Goal: Information Seeking & Learning: Learn about a topic

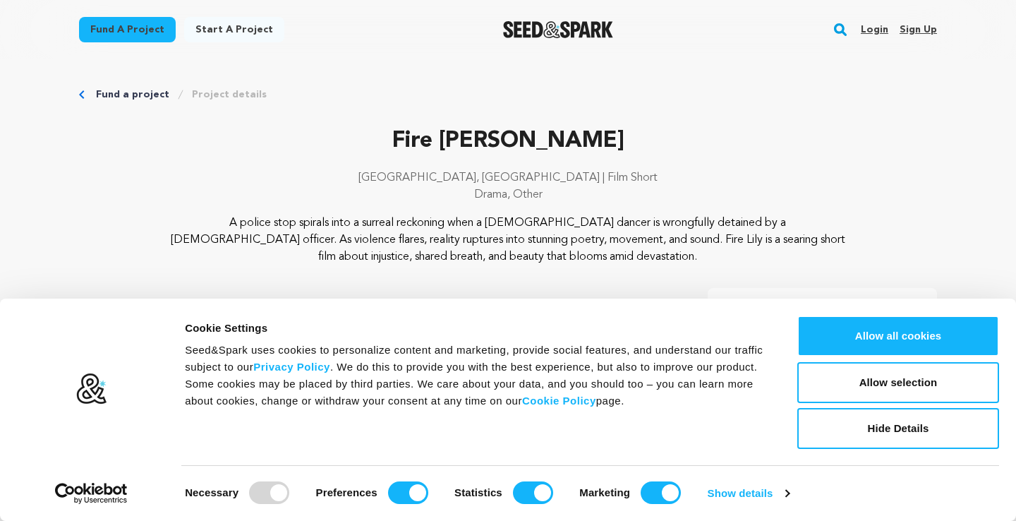
scroll to position [123, 0]
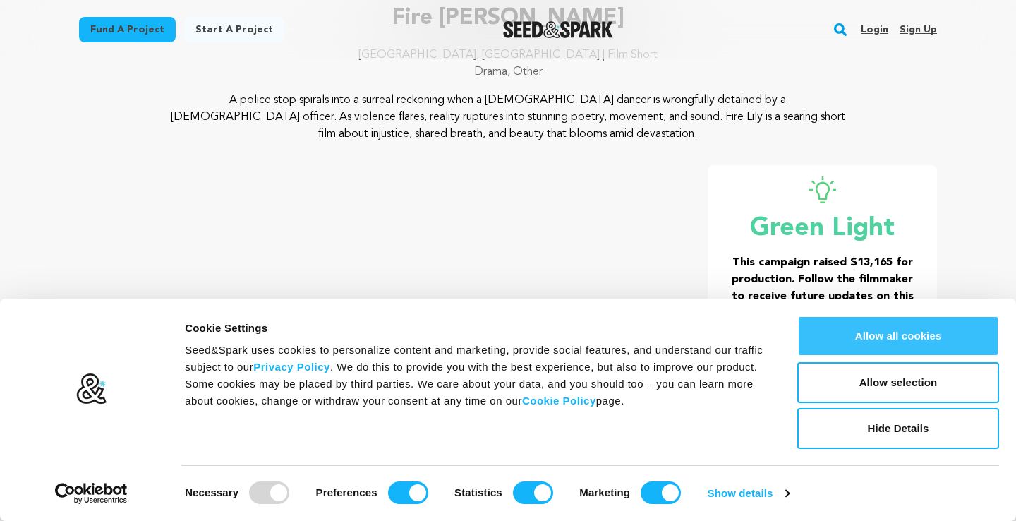
click at [909, 330] on button "Allow all cookies" at bounding box center [898, 335] width 202 height 41
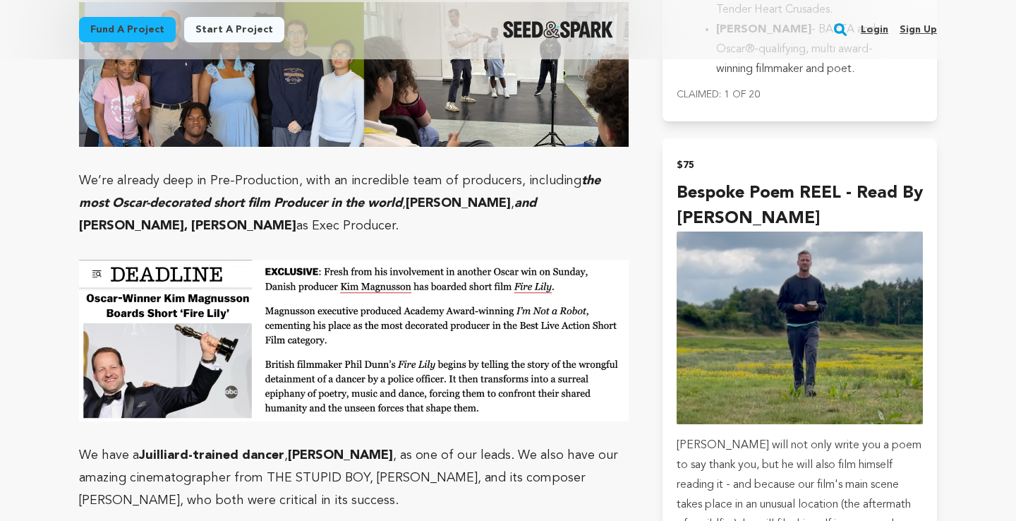
scroll to position [3744, 0]
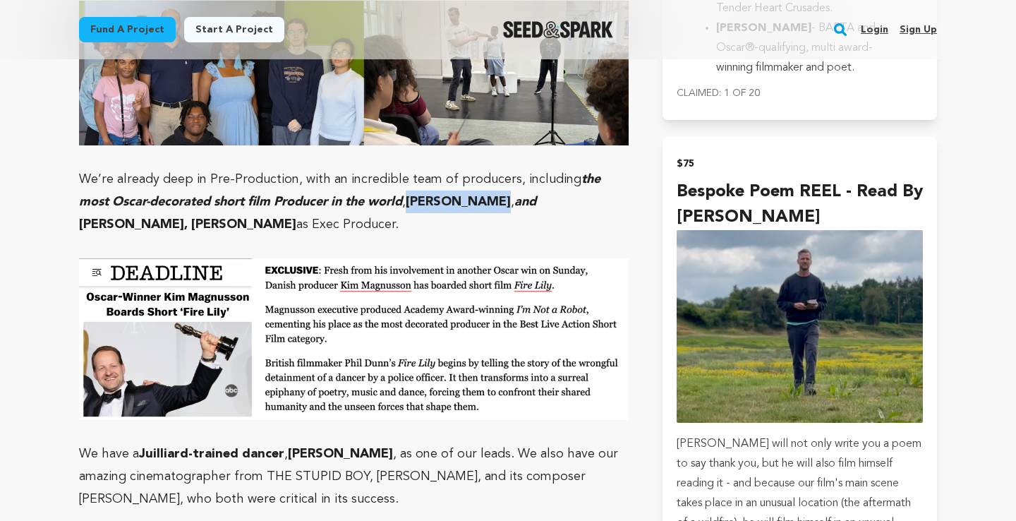
drag, startPoint x: 478, startPoint y: 87, endPoint x: 383, endPoint y: 90, distance: 94.6
click at [383, 168] on p "We’re already deep in Pre-Production, with an incredible team of producers, inc…" at bounding box center [354, 202] width 550 height 68
copy strong "[PERSON_NAME]"
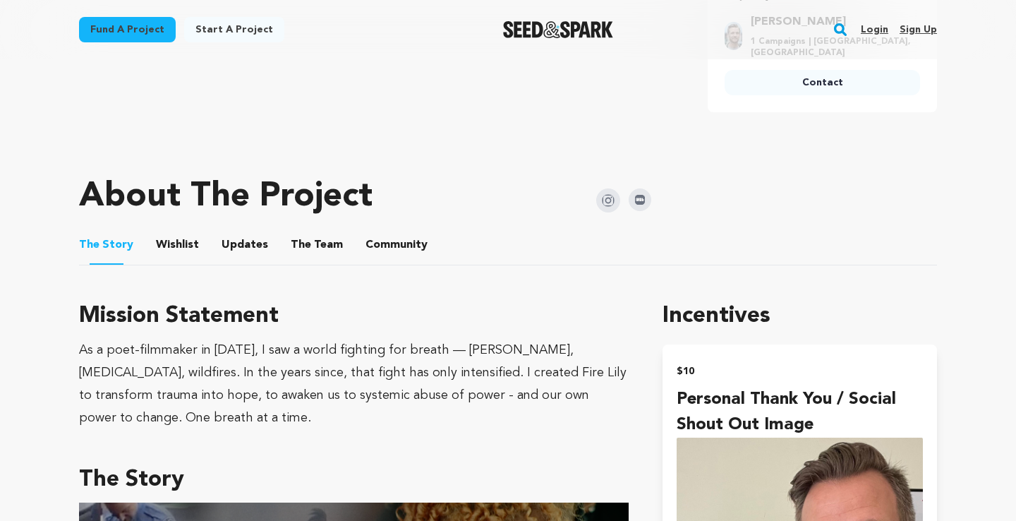
scroll to position [583, 0]
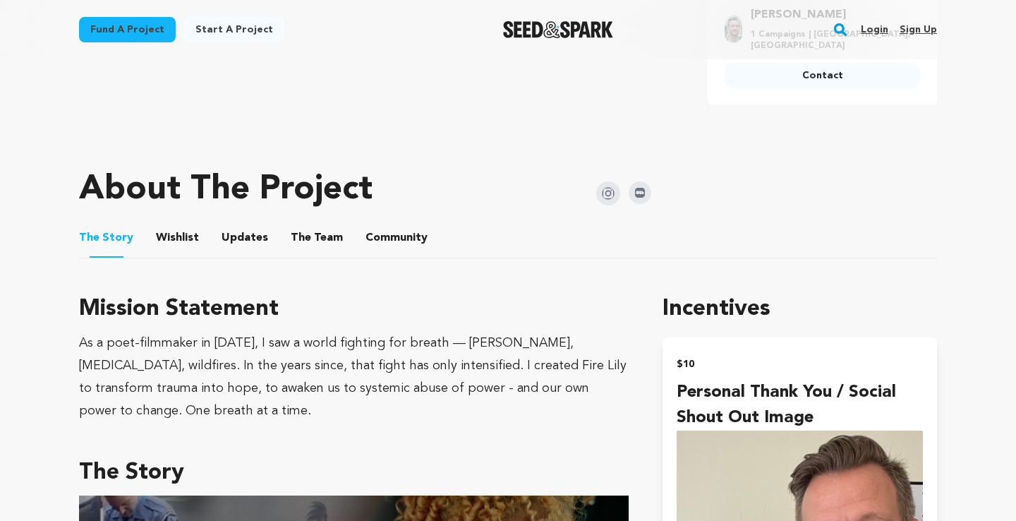
click at [176, 239] on button "Wishlist" at bounding box center [178, 241] width 34 height 34
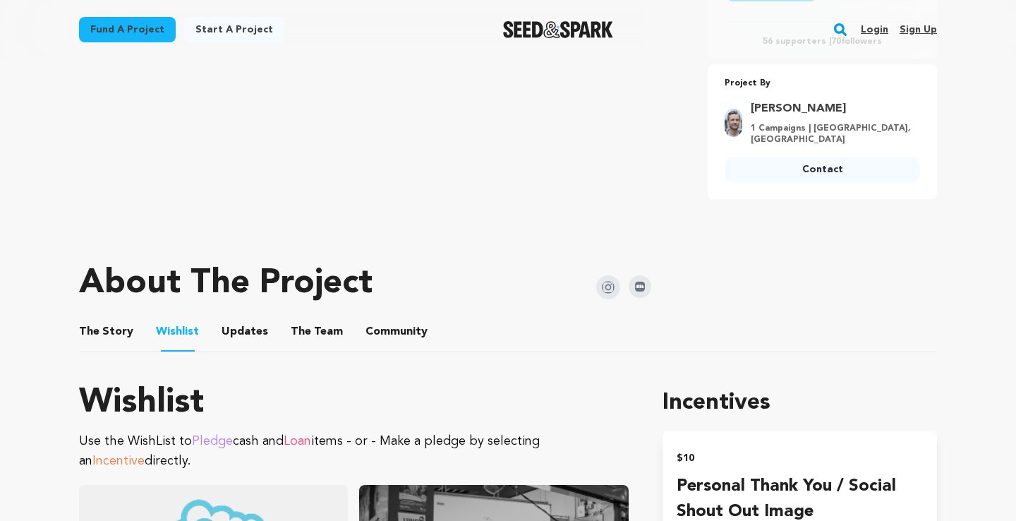
scroll to position [490, 0]
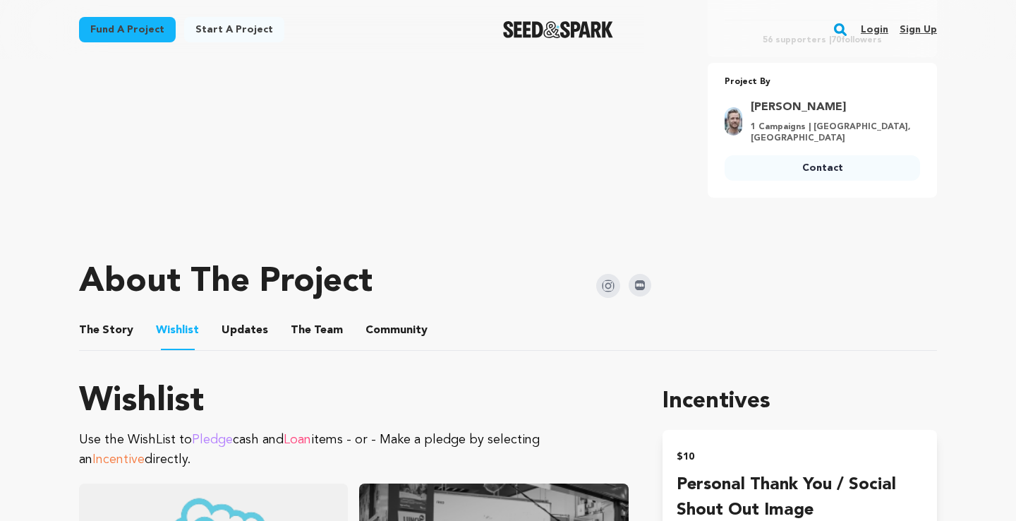
click at [106, 317] on button "The Story" at bounding box center [107, 333] width 34 height 34
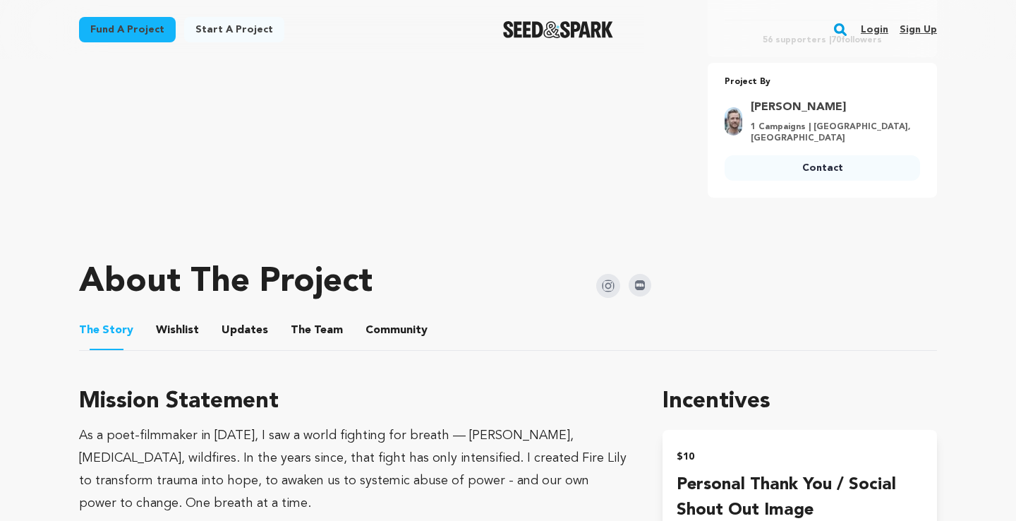
click at [316, 329] on button "The Team" at bounding box center [317, 333] width 34 height 34
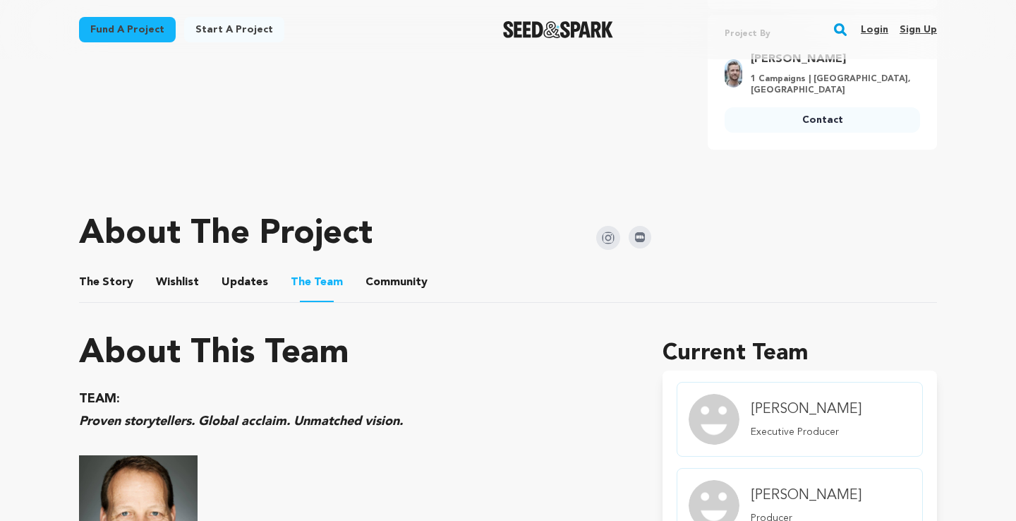
scroll to position [530, 0]
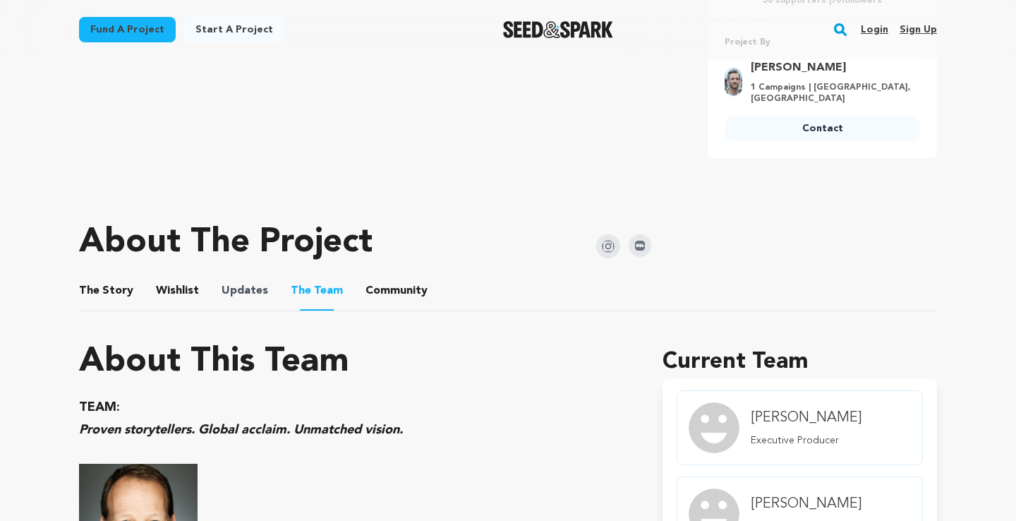
click at [261, 288] on span "Updates" at bounding box center [245, 290] width 47 height 17
click at [173, 296] on button "Wishlist" at bounding box center [178, 294] width 34 height 34
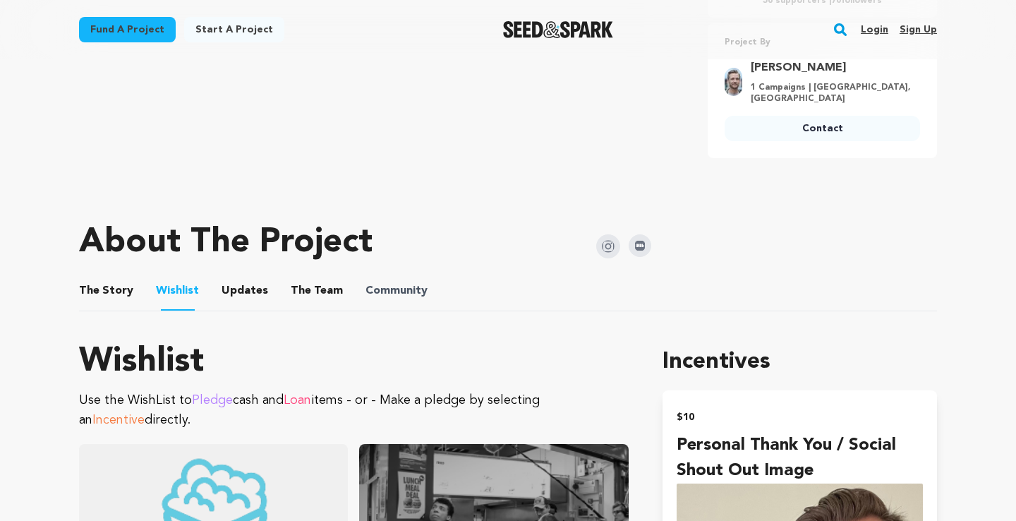
click at [409, 294] on span "Community" at bounding box center [396, 290] width 62 height 17
click at [93, 291] on button "The Story" at bounding box center [107, 294] width 34 height 34
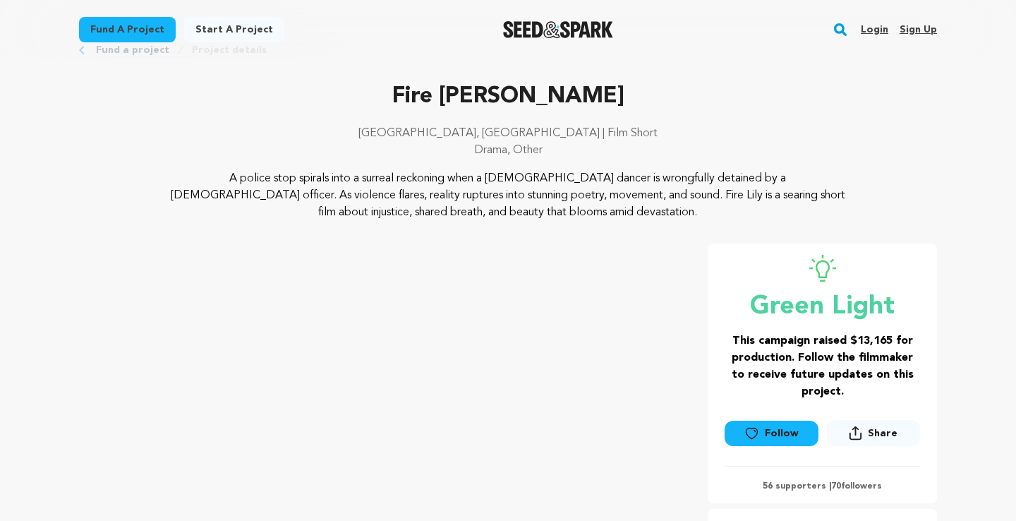
scroll to position [44, 0]
